Goal: Check status: Check status

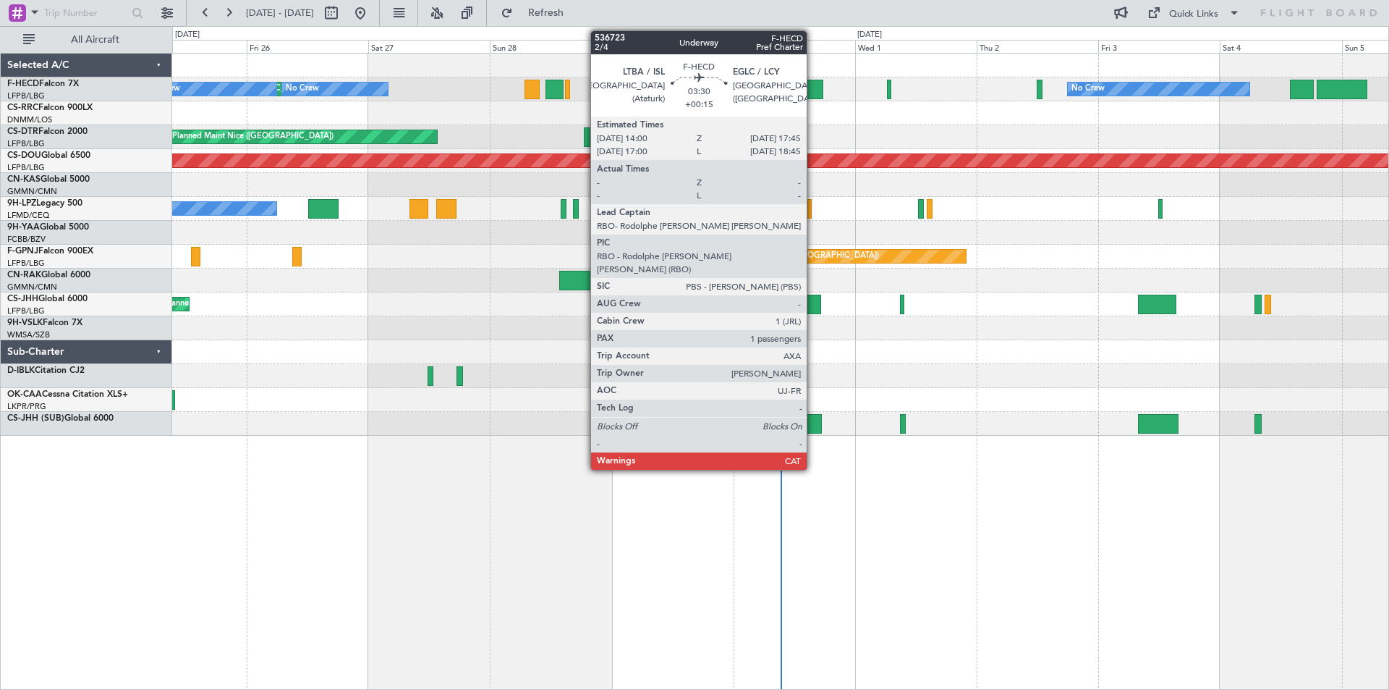
click at [813, 98] on div at bounding box center [814, 90] width 20 height 20
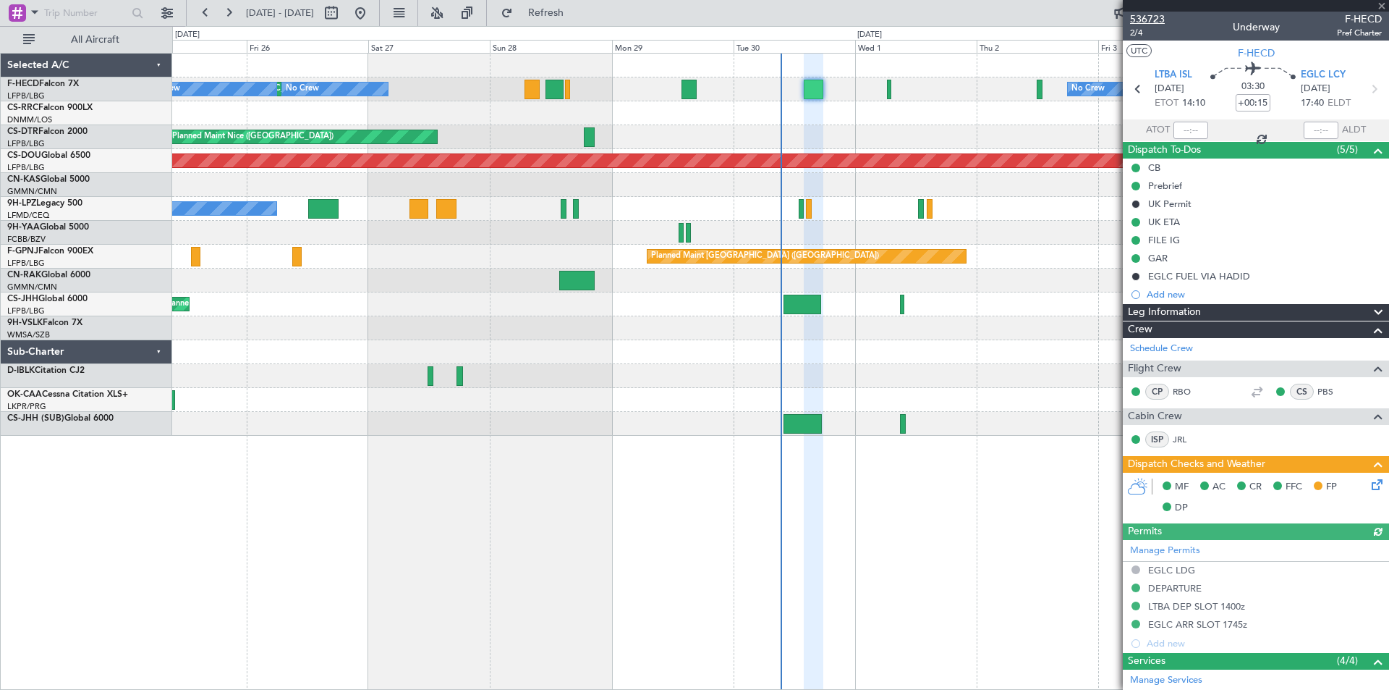
click at [1160, 14] on span "536723" at bounding box center [1147, 19] width 35 height 15
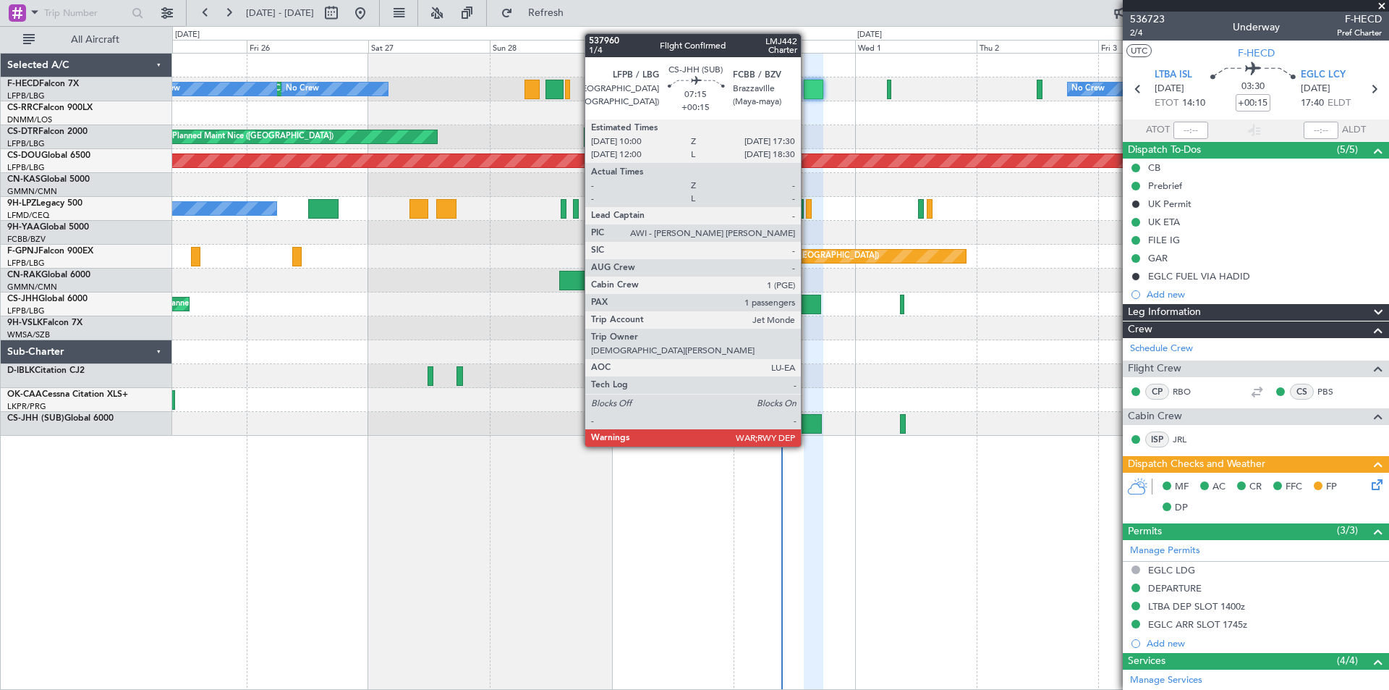
click at [807, 432] on div at bounding box center [803, 424] width 38 height 20
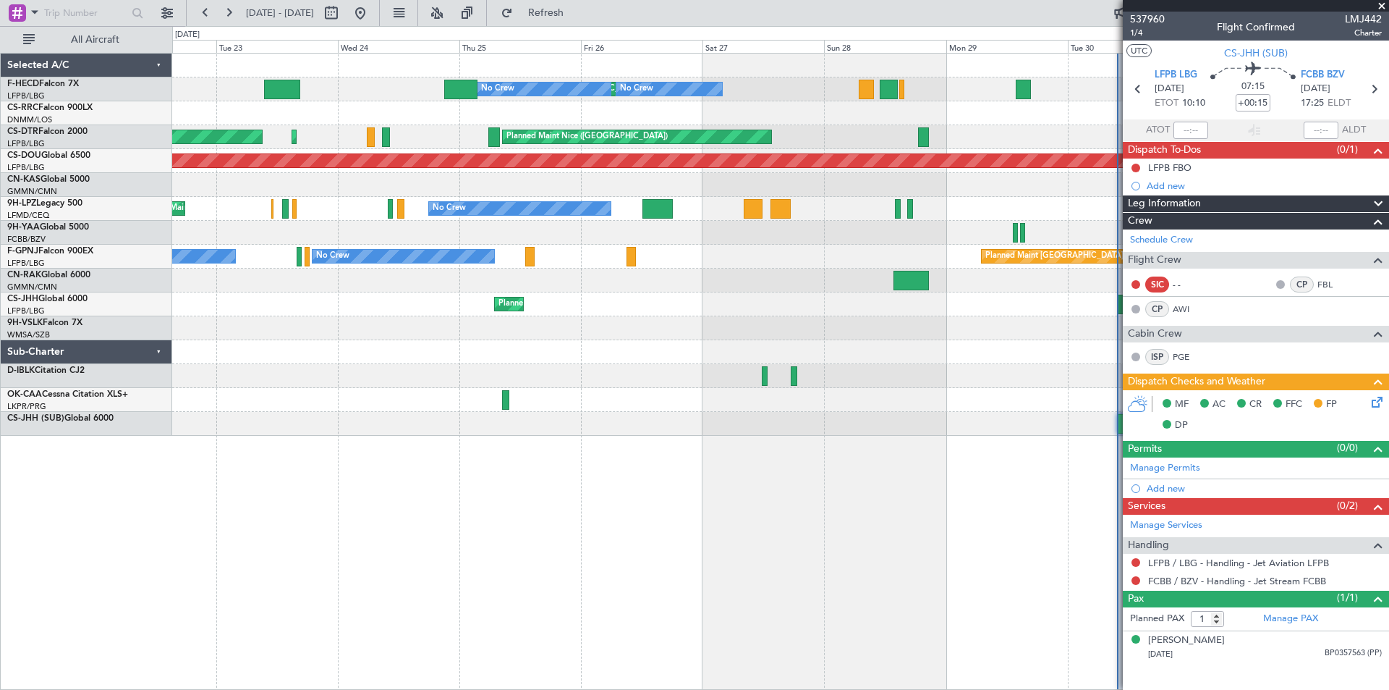
click at [929, 318] on div "Planned Maint [GEOGRAPHIC_DATA] ([GEOGRAPHIC_DATA]) No Crew No Crew No Crew No …" at bounding box center [780, 245] width 1216 height 382
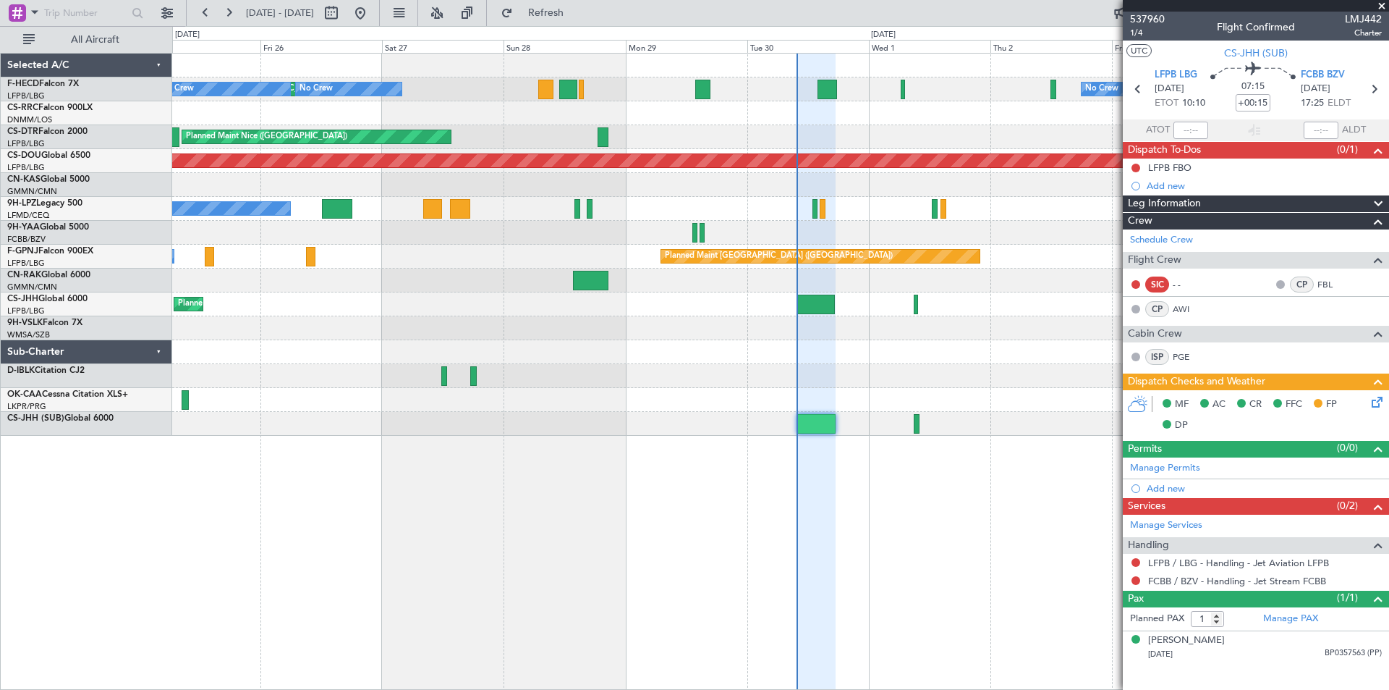
click at [412, 321] on div "Planned Maint [GEOGRAPHIC_DATA] ([GEOGRAPHIC_DATA]) No Crew No Crew No Crew [GE…" at bounding box center [780, 245] width 1216 height 382
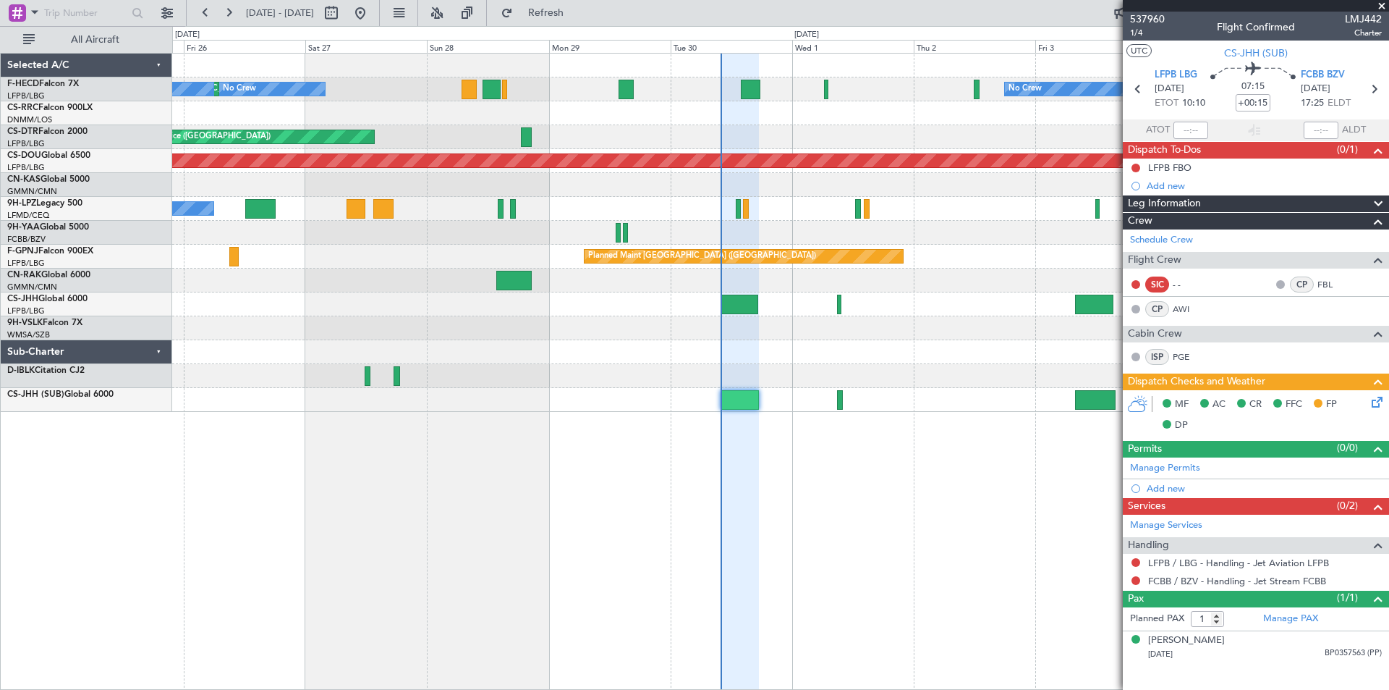
click at [1382, 6] on span at bounding box center [1382, 6] width 14 height 13
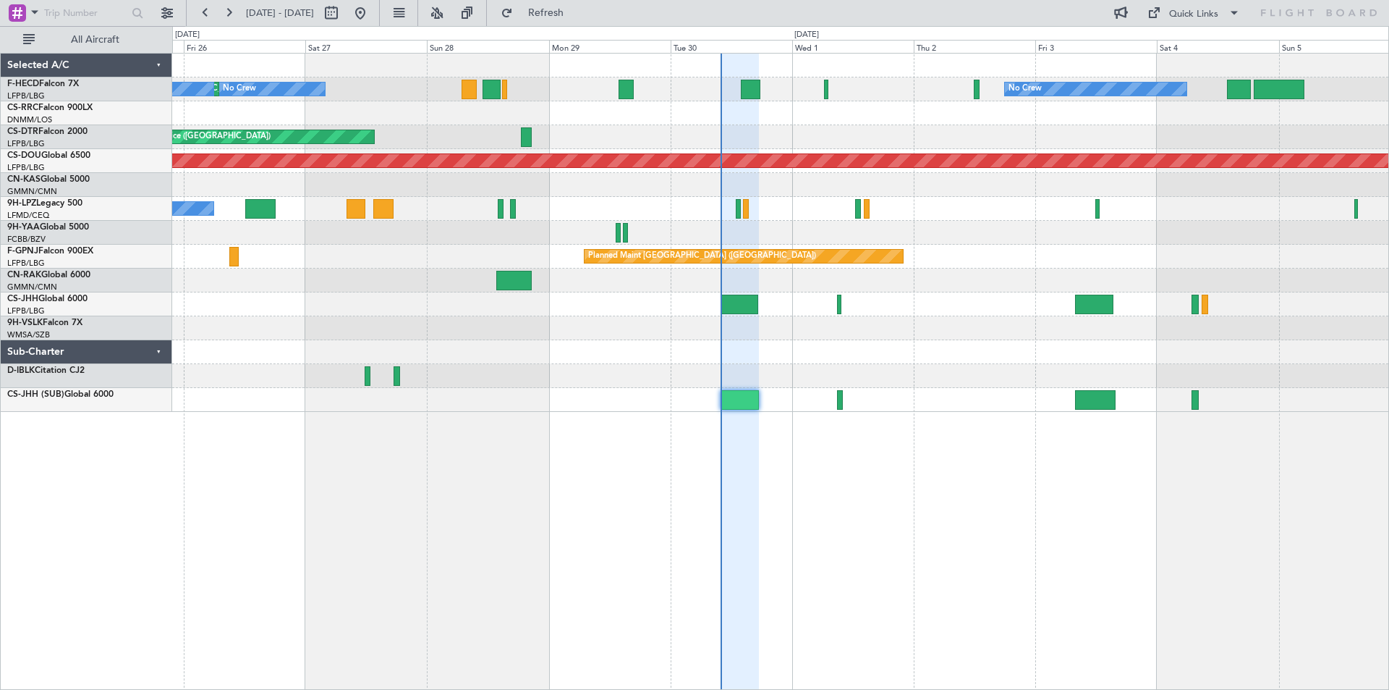
type input "0"
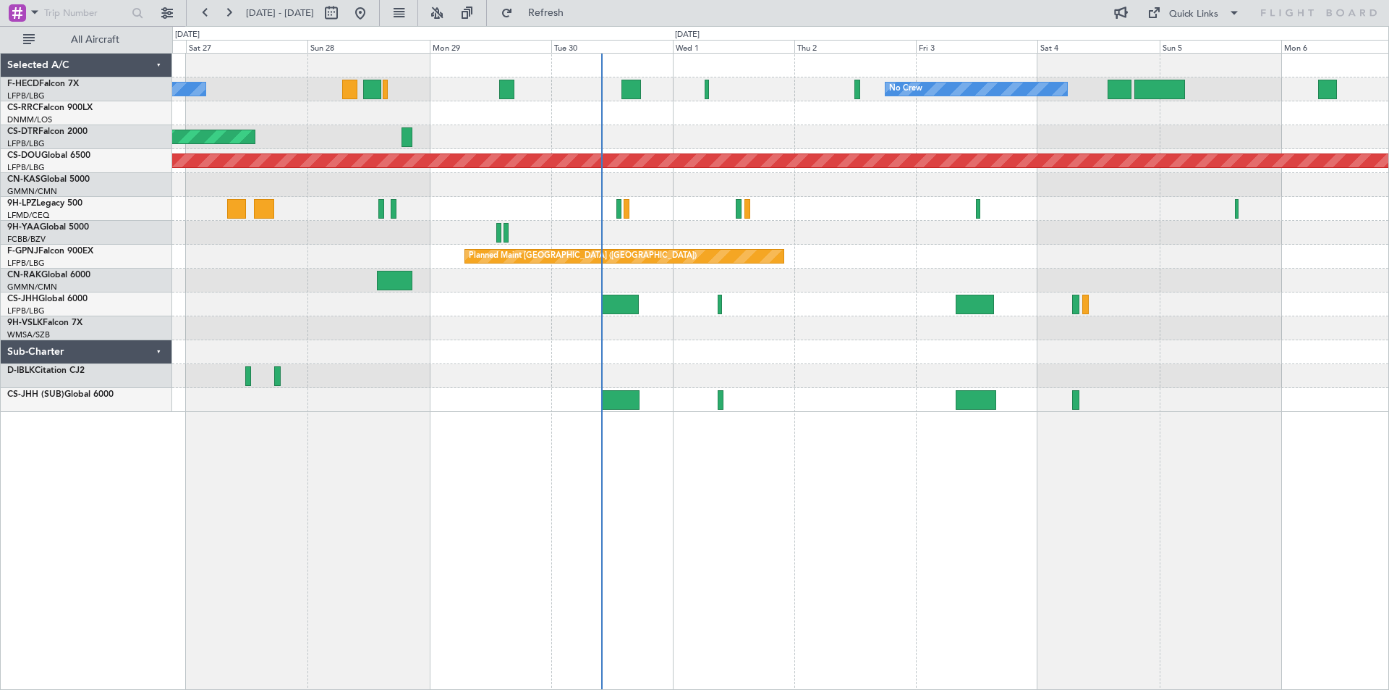
click at [841, 332] on div "No Crew No Crew Planned Maint [GEOGRAPHIC_DATA] ([GEOGRAPHIC_DATA]) No Crew [GE…" at bounding box center [780, 233] width 1216 height 358
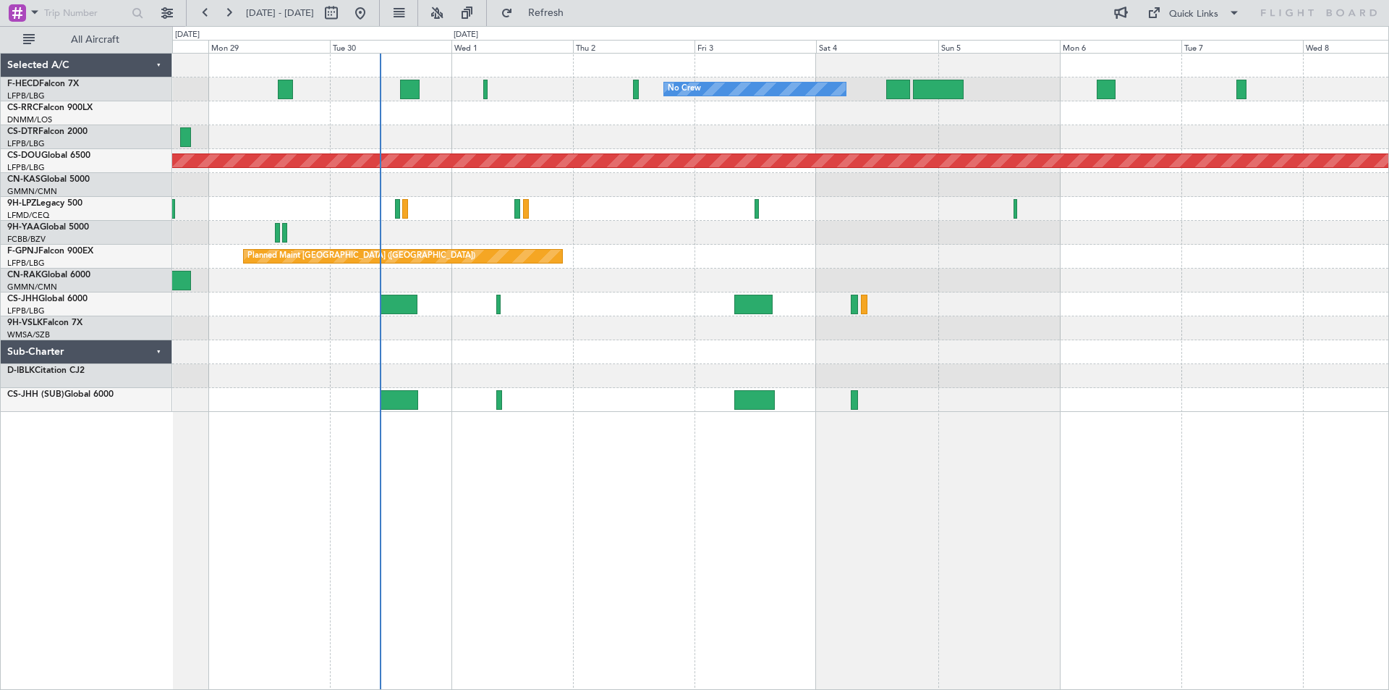
click at [836, 280] on div at bounding box center [780, 280] width 1216 height 24
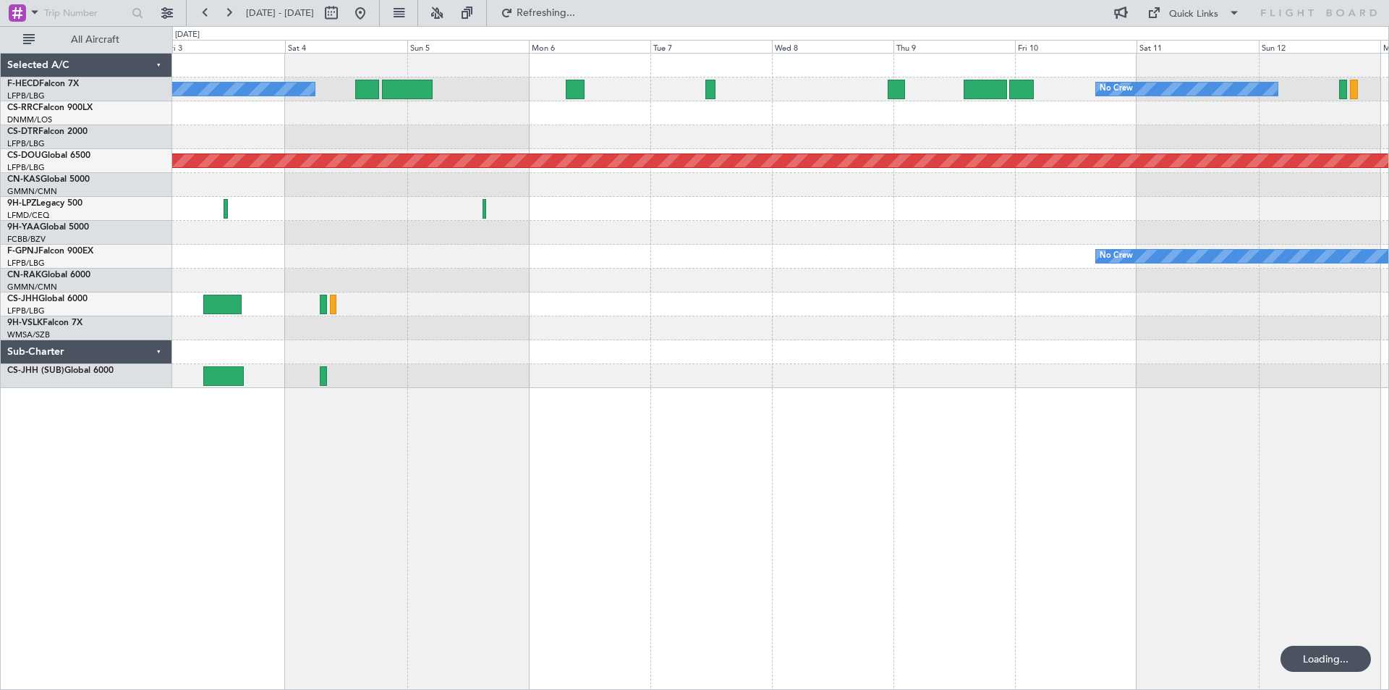
click at [681, 271] on div "No Crew No Crew Planned Maint [GEOGRAPHIC_DATA] ([GEOGRAPHIC_DATA]) Planned Mai…" at bounding box center [780, 221] width 1216 height 334
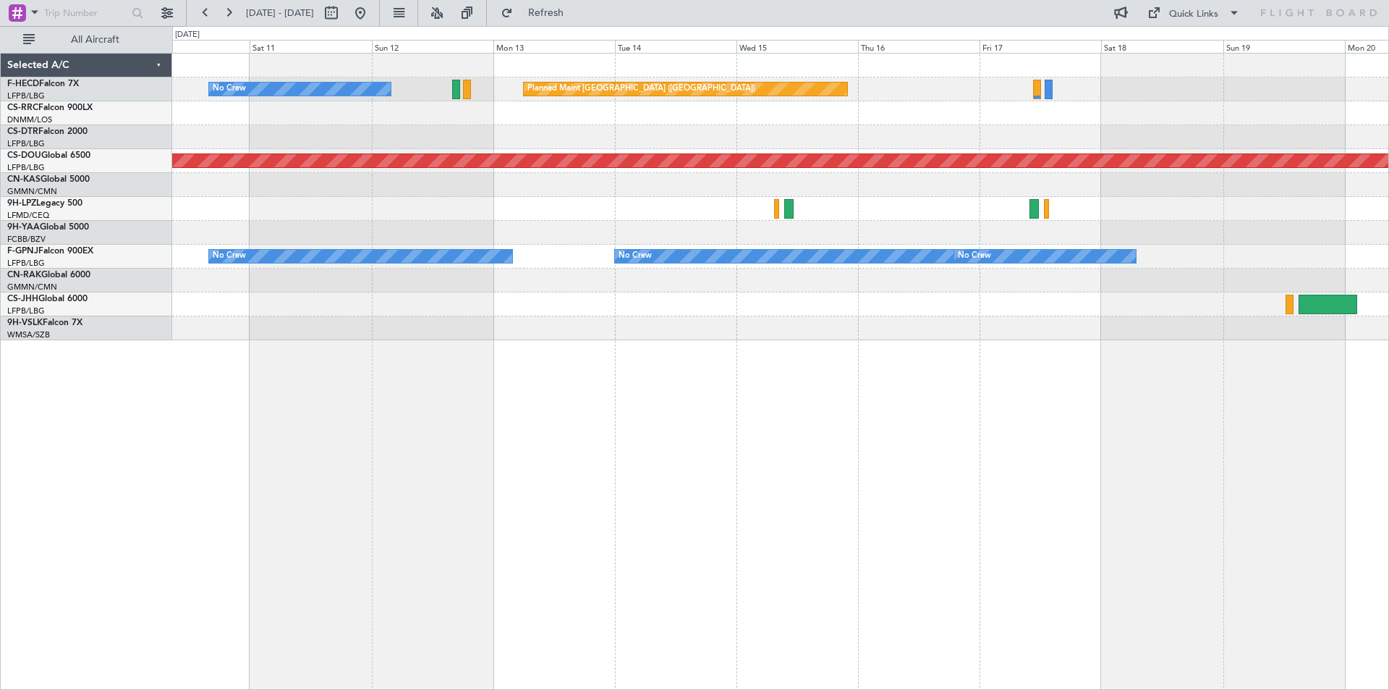
click at [861, 221] on div "No Crew Planned Maint [GEOGRAPHIC_DATA] ([GEOGRAPHIC_DATA]) Planned Maint [GEOG…" at bounding box center [780, 197] width 1216 height 287
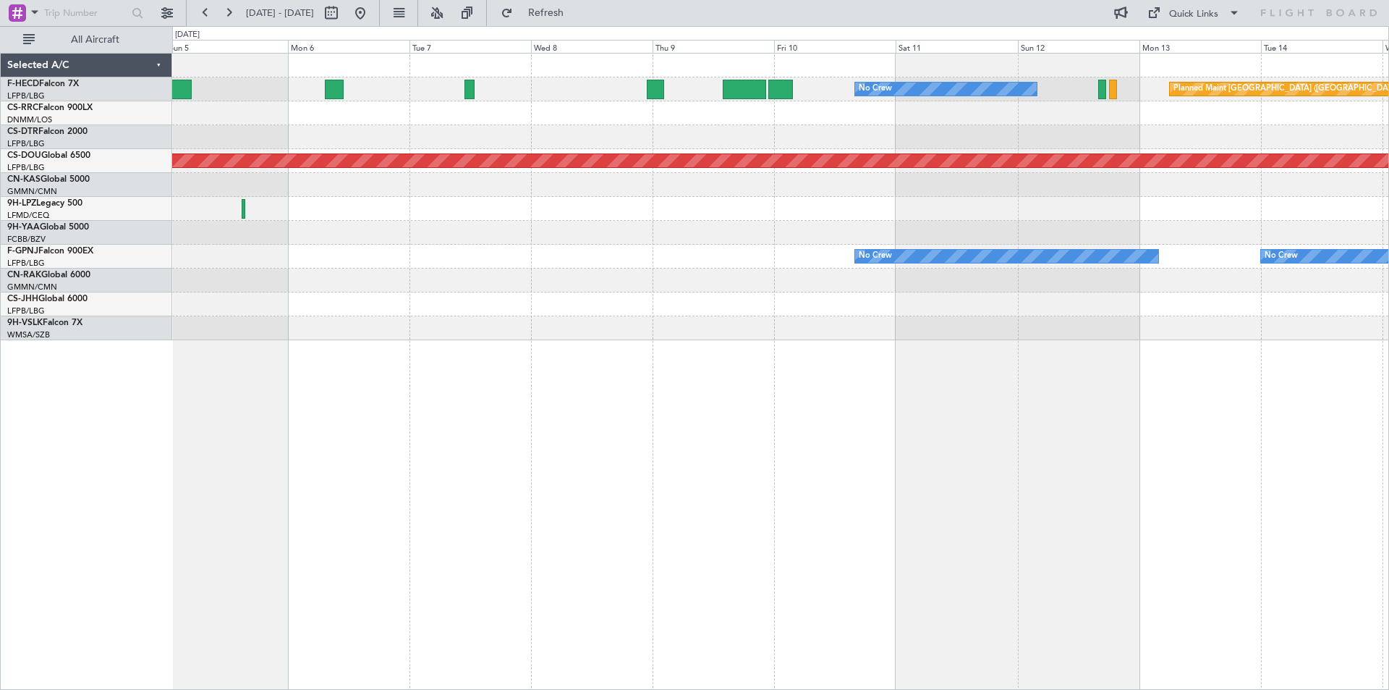
click at [845, 280] on div at bounding box center [780, 280] width 1216 height 24
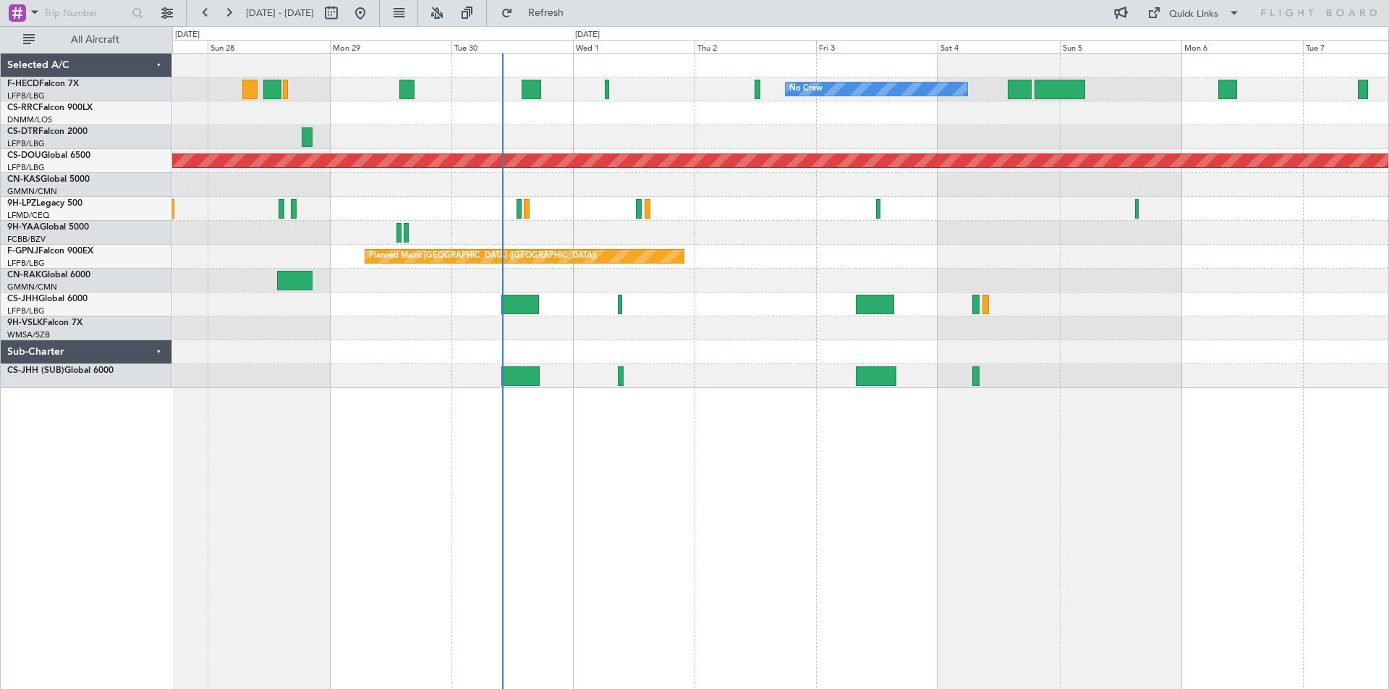
click at [370, 180] on div at bounding box center [780, 185] width 1216 height 24
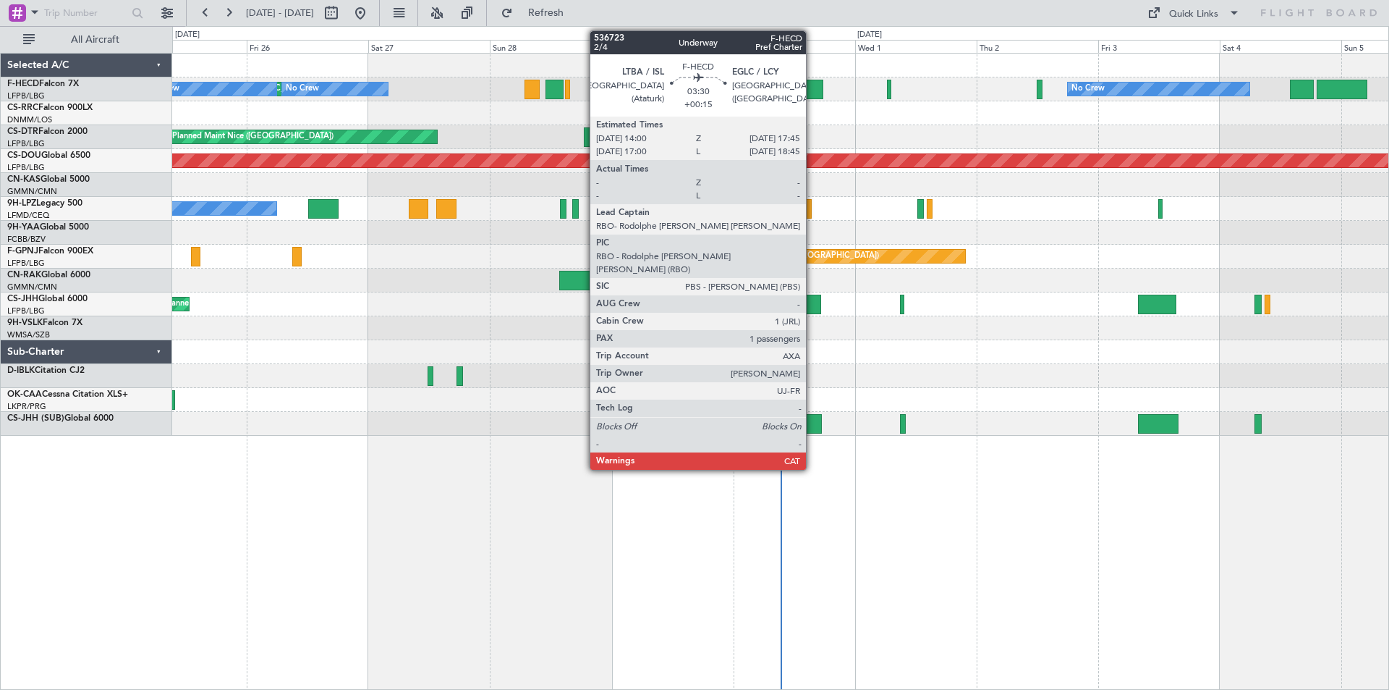
click at [813, 94] on div at bounding box center [814, 90] width 20 height 20
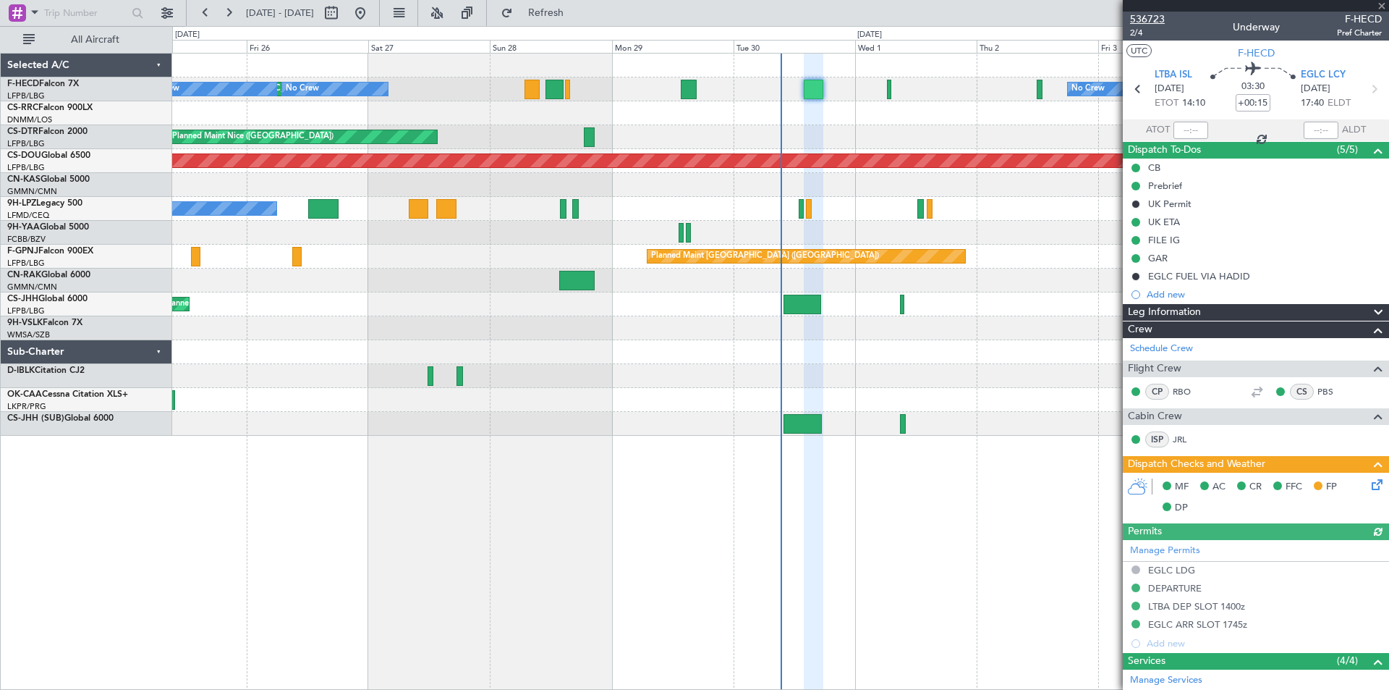
click at [1152, 21] on span "536723" at bounding box center [1147, 19] width 35 height 15
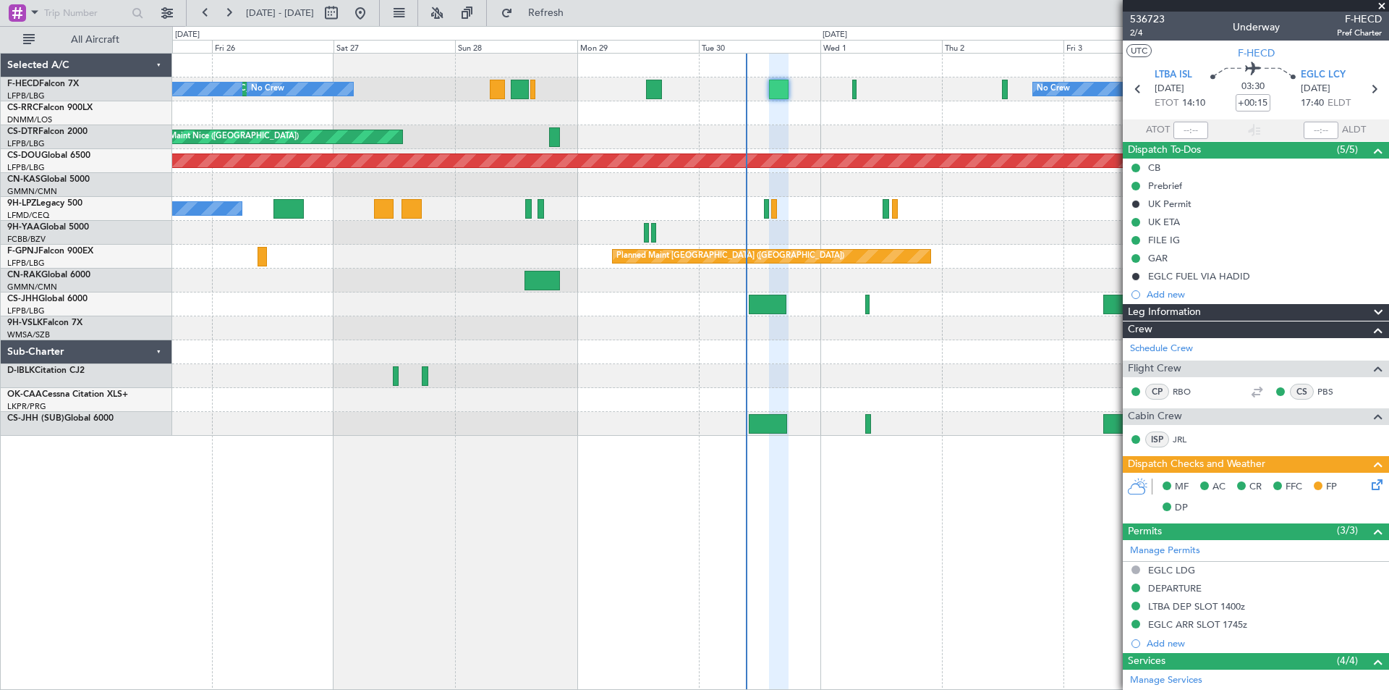
click at [724, 245] on div "Planned Maint Paris (Le Bourget) No Crew No Crew No Crew Planned Maint Nice (Cô…" at bounding box center [780, 245] width 1216 height 382
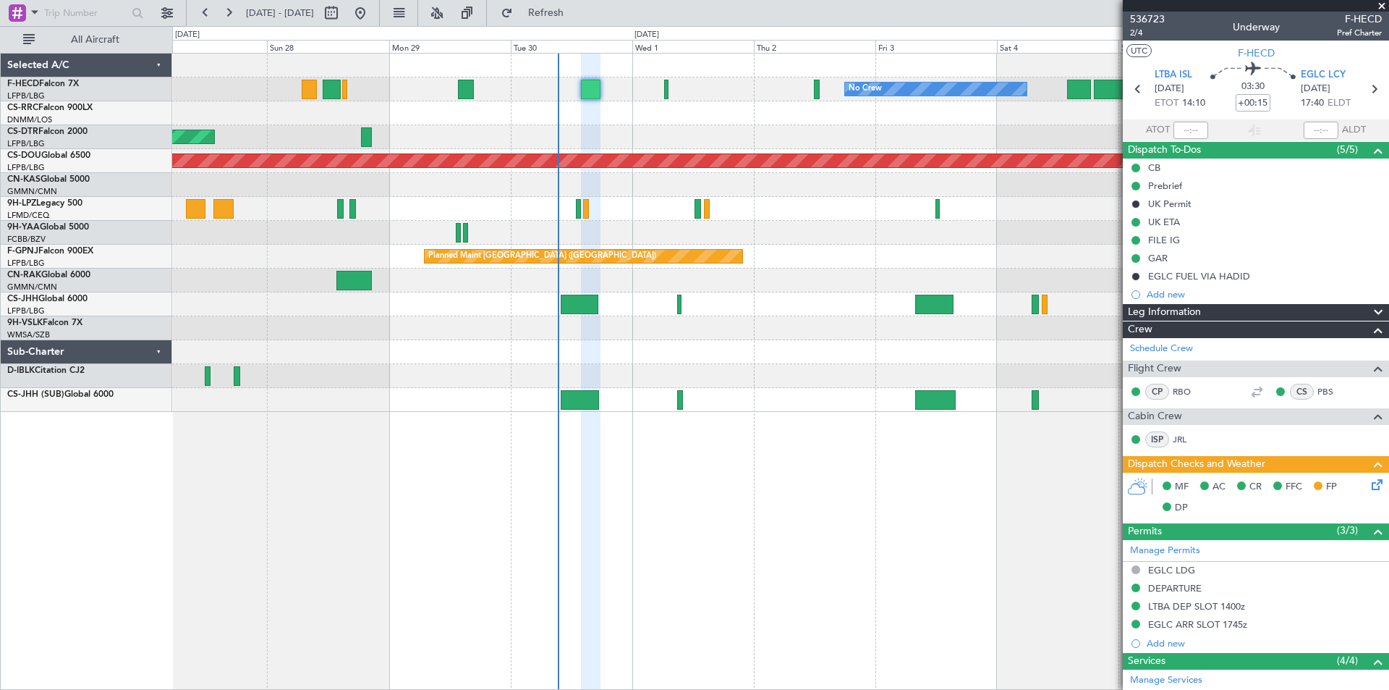
click at [1378, 6] on span at bounding box center [1382, 6] width 14 height 13
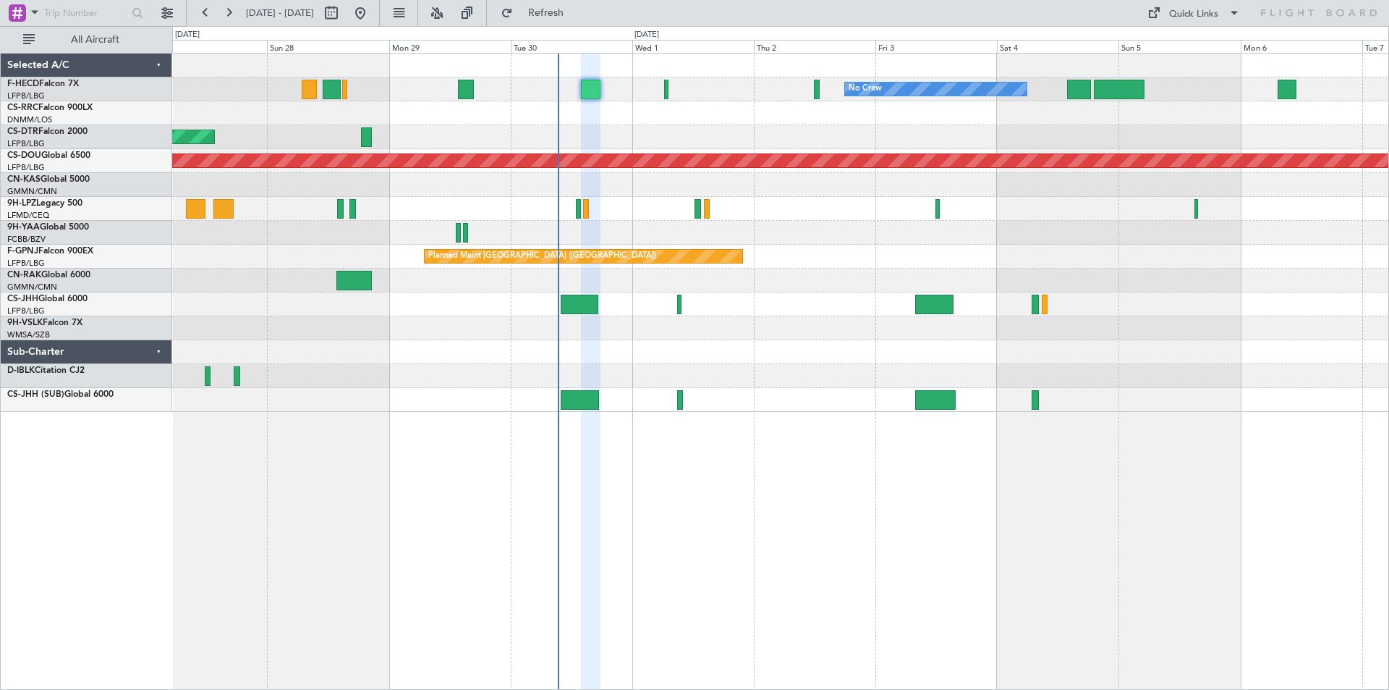
type input "0"
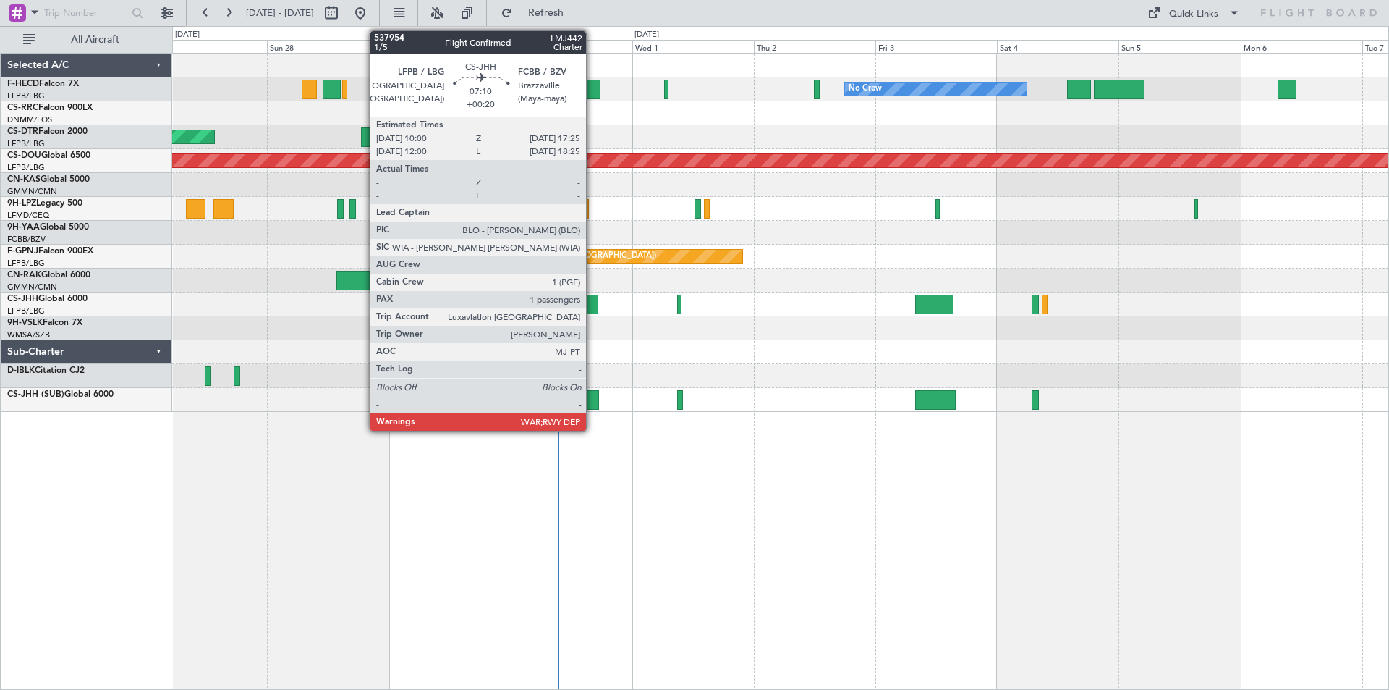
click at [593, 311] on div at bounding box center [580, 304] width 38 height 20
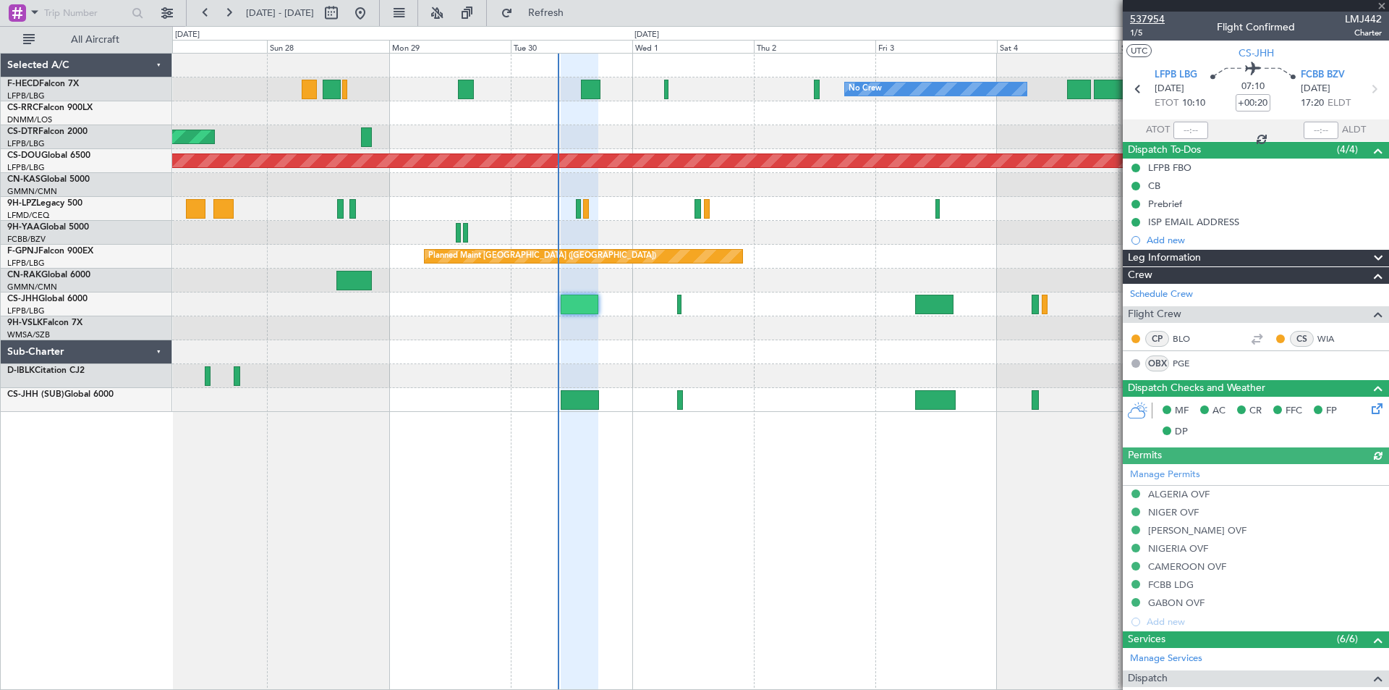
click at [1156, 22] on span "537954" at bounding box center [1147, 19] width 35 height 15
